Goal: Transaction & Acquisition: Purchase product/service

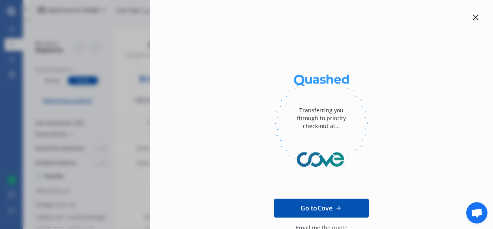
scroll to position [86, 0]
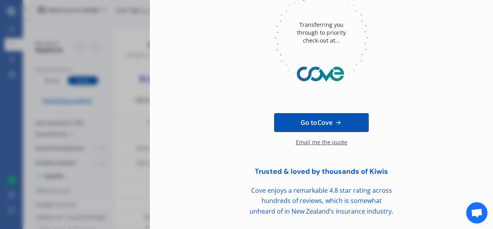
click at [314, 122] on span "Go to Cove" at bounding box center [317, 122] width 32 height 9
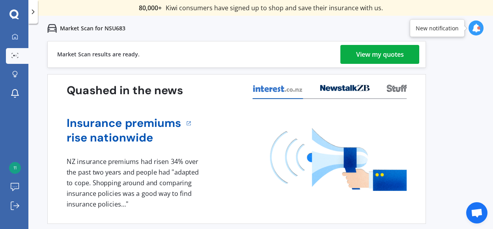
click at [358, 53] on div "View my quotes" at bounding box center [380, 54] width 48 height 19
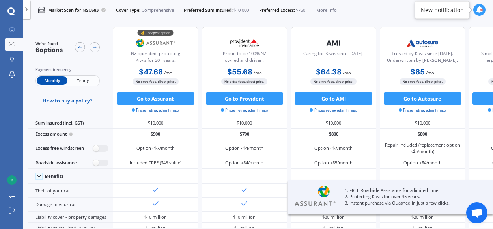
click at [81, 81] on span "Yearly" at bounding box center [82, 81] width 31 height 8
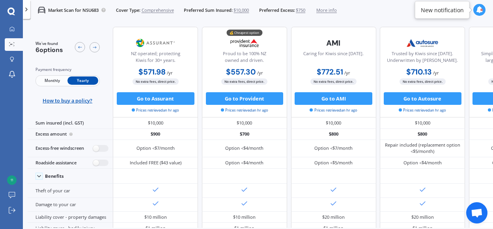
click at [334, 9] on span "More info" at bounding box center [326, 10] width 21 height 6
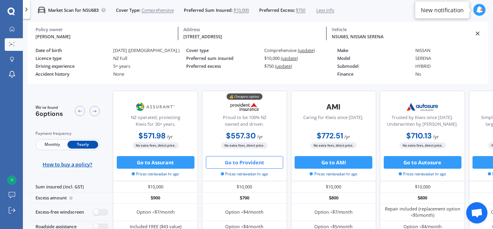
click at [240, 163] on button "Go to Provident" at bounding box center [245, 162] width 78 height 13
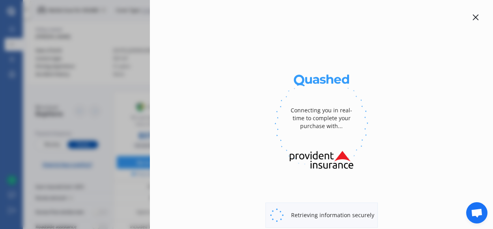
select select "full"
select select "[STREET_ADDRESS]"
select select "NISSAN"
select select "SERENA"
select select "NO"
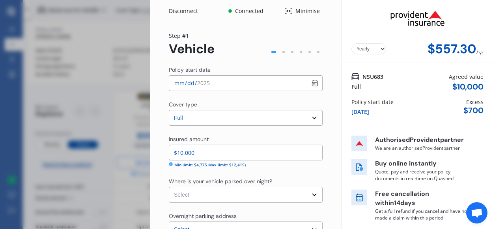
click at [230, 79] on input "[DATE]" at bounding box center [246, 83] width 154 height 16
type input "[DATE]"
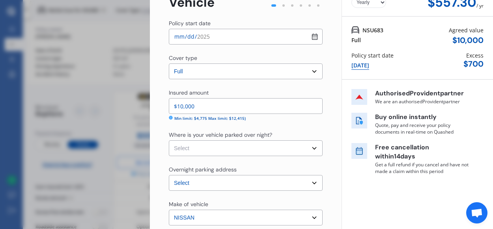
scroll to position [45, 0]
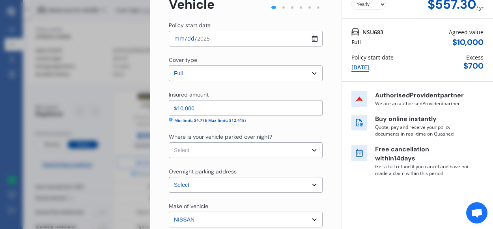
click at [219, 152] on select "Select Garage (fully enclosed) Off Street Parking Other" at bounding box center [246, 150] width 154 height 16
select select "OFF-STREET"
click at [169, 142] on select "Select Garage (fully enclosed) Off Street Parking Other" at bounding box center [246, 150] width 154 height 16
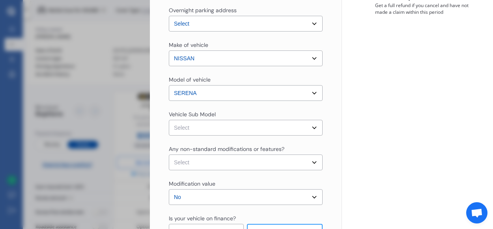
scroll to position [209, 0]
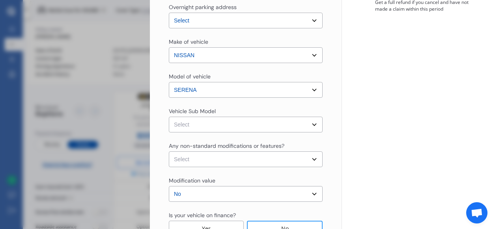
click at [228, 127] on select "Select [PERSON_NAME] S-Hybrid Wagon 8st 5dr CVT 1sp 2.0i Hybrid [IMP]" at bounding box center [246, 125] width 154 height 16
select select "NZVNISS2013AEFA"
click at [169, 117] on select "Select [PERSON_NAME] S-Hybrid Wagon 8st 5dr CVT 1sp 2.0i Hybrid [IMP]" at bounding box center [246, 125] width 154 height 16
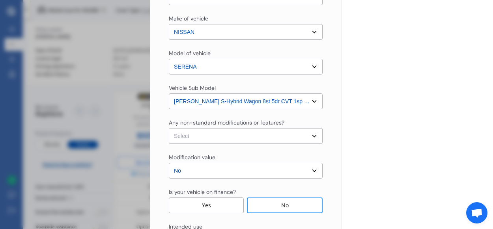
scroll to position [233, 0]
click at [236, 135] on select "Select None [MEDICAL_DATA] System(NOS) Roll Cage Full Racing Harness" at bounding box center [246, 135] width 154 height 16
select select "none"
click at [169, 127] on select "Select None [MEDICAL_DATA] System(NOS) Roll Cage Full Racing Harness" at bounding box center [246, 135] width 154 height 16
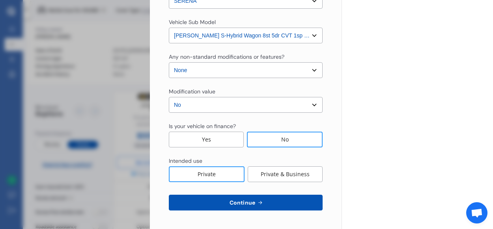
scroll to position [298, 0]
click at [237, 200] on span "Continue" at bounding box center [242, 203] width 29 height 6
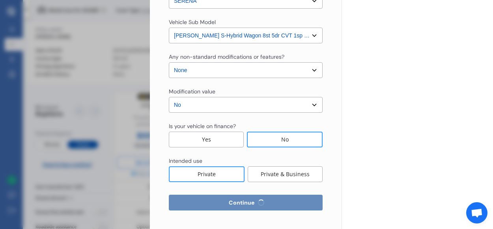
select select "03"
select select "09"
select select "1969"
select select "NZ_FULL"
select select "0"
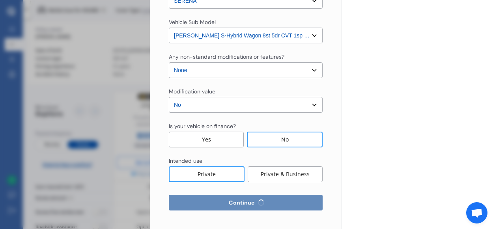
select select "25"
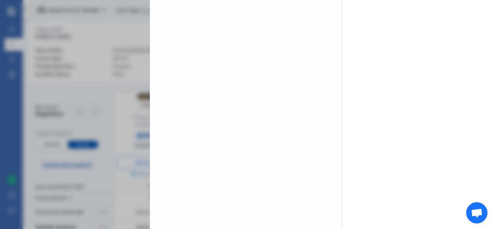
scroll to position [0, 0]
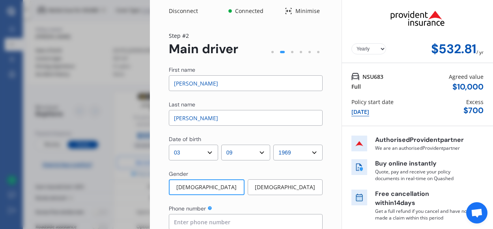
click at [230, 84] on input "[PERSON_NAME]" at bounding box center [246, 83] width 154 height 16
type input "K"
type input "E"
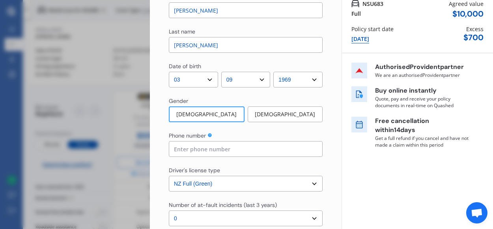
scroll to position [75, 0]
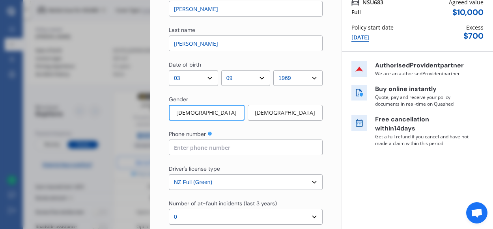
type input "[PERSON_NAME]"
click at [215, 149] on input at bounding box center [246, 148] width 154 height 16
type input "0272010813"
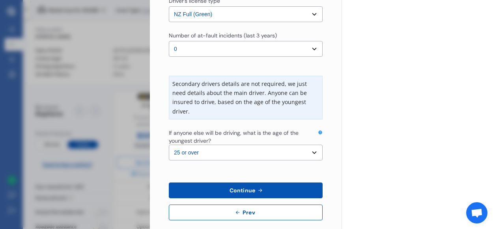
scroll to position [245, 0]
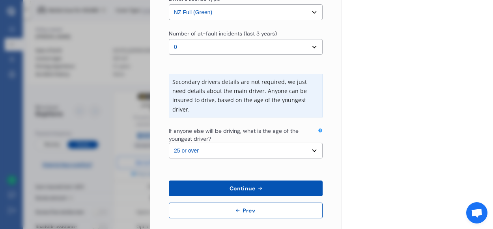
click at [309, 151] on select "Select the age of the youngest driver. 16 17 18 19 20 21 22 23 24 25 or over" at bounding box center [246, 151] width 154 height 16
select select "23"
click at [169, 143] on select "Select the age of the youngest driver. 16 17 18 19 20 21 22 23 24 25 or over" at bounding box center [246, 151] width 154 height 16
click at [264, 187] on button "Continue" at bounding box center [246, 189] width 154 height 16
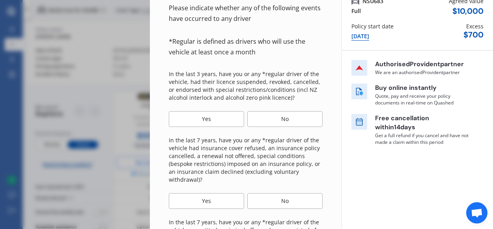
scroll to position [77, 0]
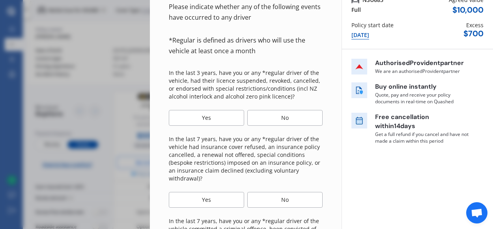
click at [271, 114] on div "No" at bounding box center [284, 118] width 75 height 16
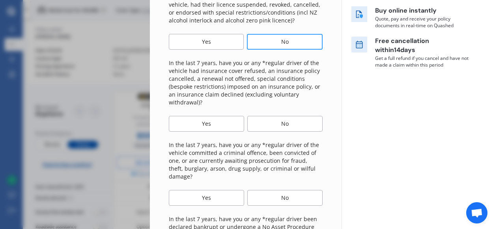
scroll to position [154, 0]
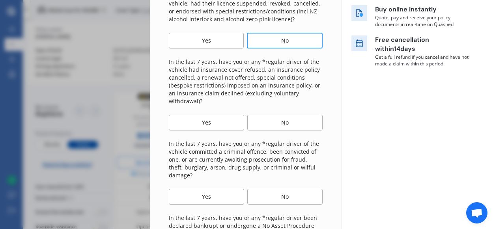
click at [271, 121] on div "No" at bounding box center [284, 123] width 75 height 16
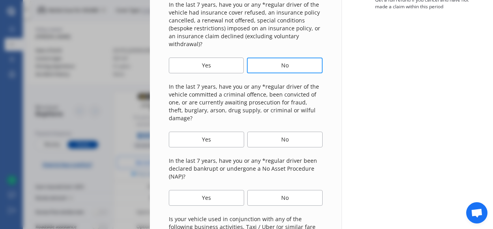
scroll to position [213, 0]
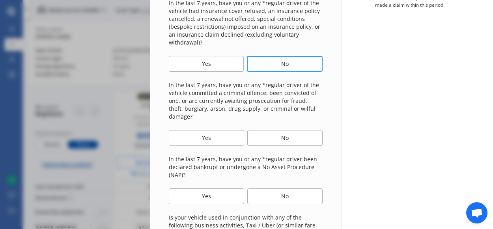
click at [274, 131] on div "No" at bounding box center [284, 138] width 75 height 16
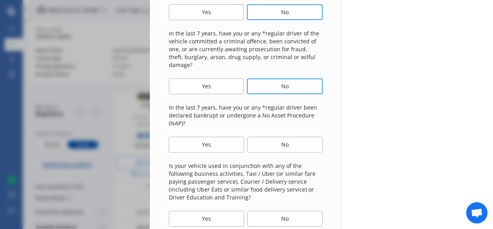
scroll to position [265, 0]
click at [279, 137] on div "No" at bounding box center [284, 145] width 75 height 16
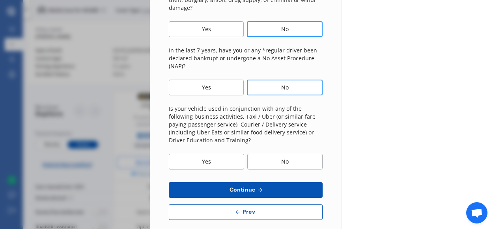
scroll to position [324, 0]
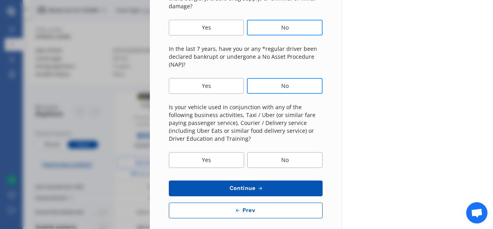
click at [278, 154] on div "No" at bounding box center [284, 160] width 75 height 16
click at [260, 185] on icon at bounding box center [260, 188] width 7 height 6
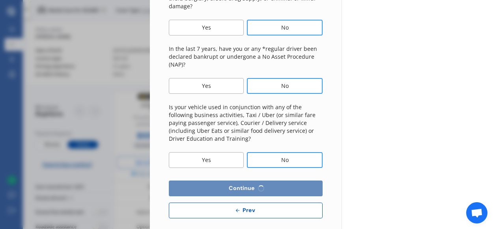
select select "200"
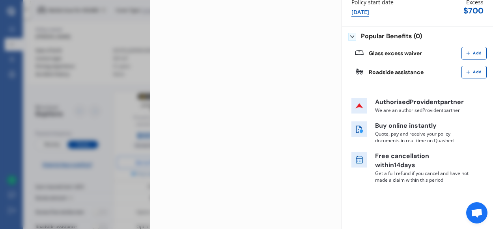
scroll to position [0, 0]
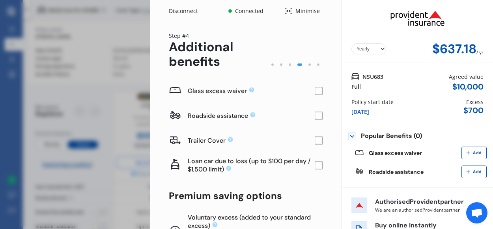
click at [316, 91] on rect at bounding box center [319, 91] width 8 height 8
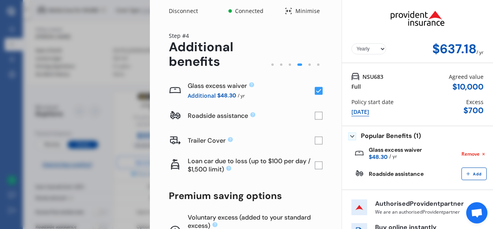
click at [315, 116] on rect at bounding box center [319, 116] width 8 height 8
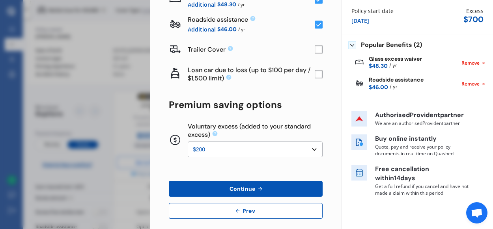
scroll to position [99, 0]
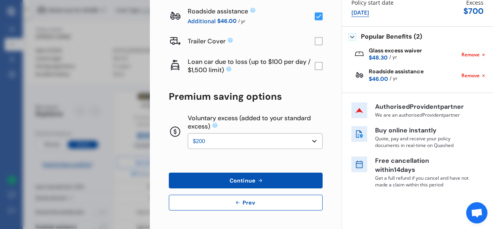
click at [311, 141] on select "None $200 $450 $700 $950 $1,200 $1,700" at bounding box center [255, 141] width 135 height 16
click at [260, 180] on icon at bounding box center [260, 181] width 7 height 6
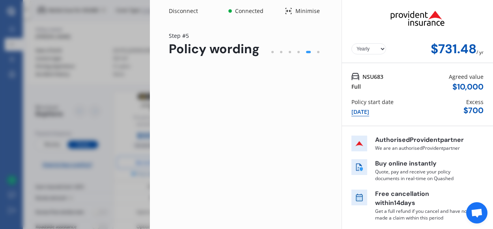
scroll to position [0, 0]
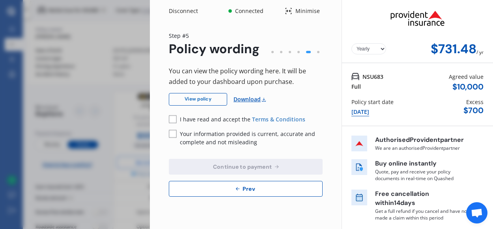
click at [204, 99] on link "View policy" at bounding box center [198, 99] width 58 height 13
